Goal: Register for event/course

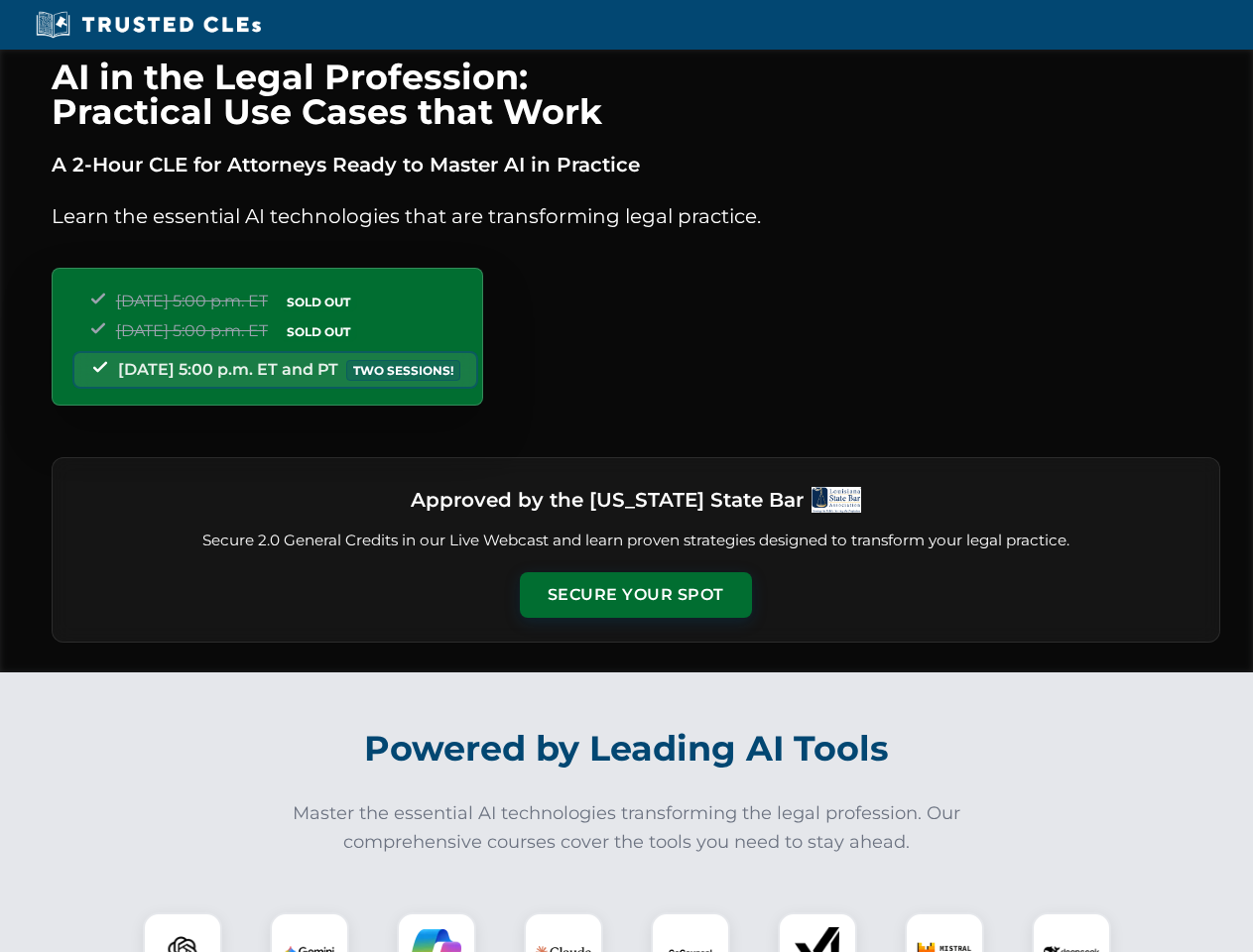
click at [635, 595] on button "Secure Your Spot" at bounding box center [635, 595] width 232 height 46
click at [182, 932] on img at bounding box center [183, 952] width 58 height 58
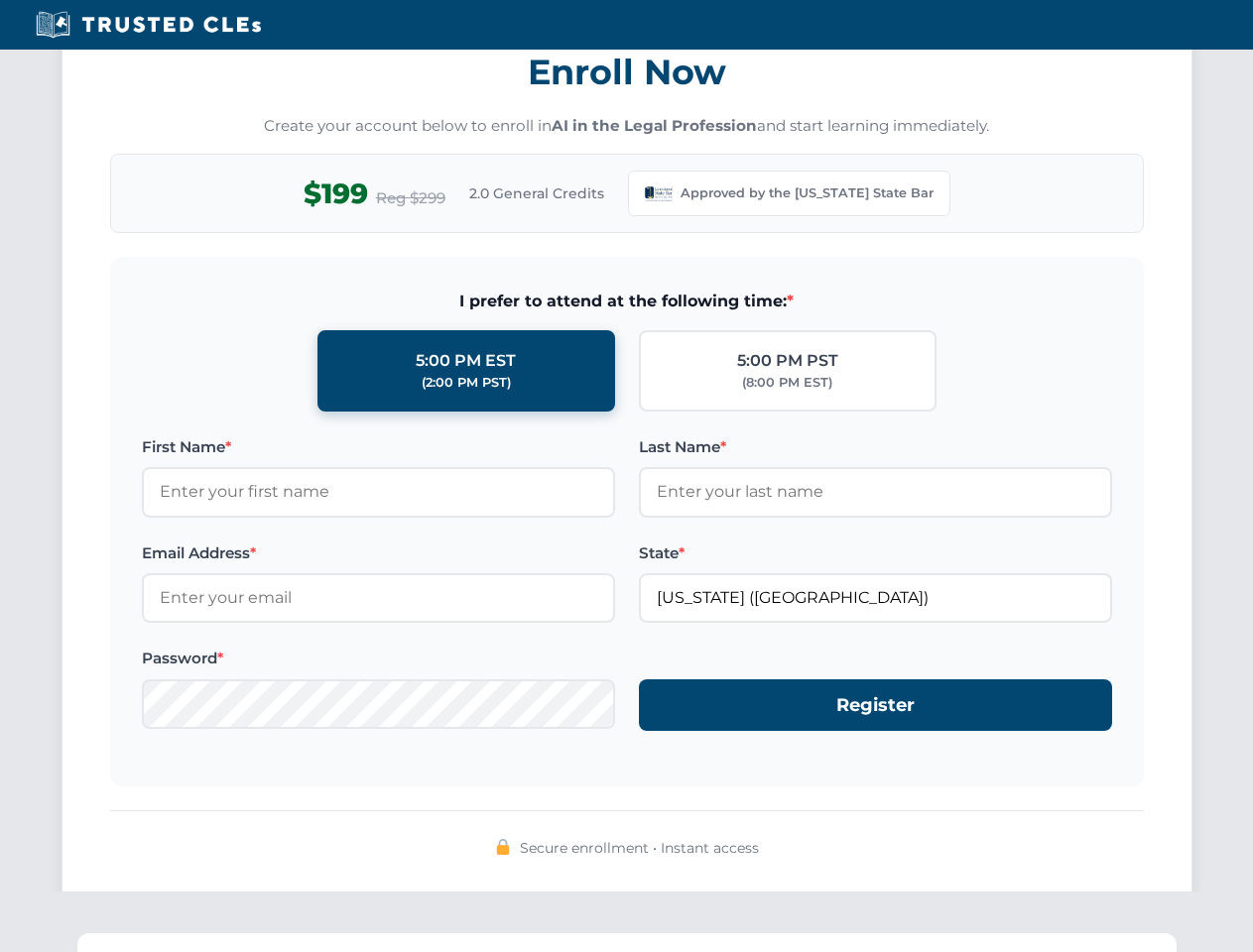
scroll to position [1933, 0]
